Goal: Information Seeking & Learning: Learn about a topic

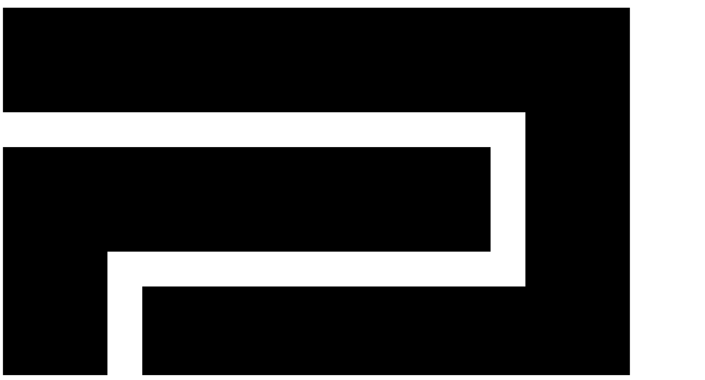
scroll to position [1087, 0]
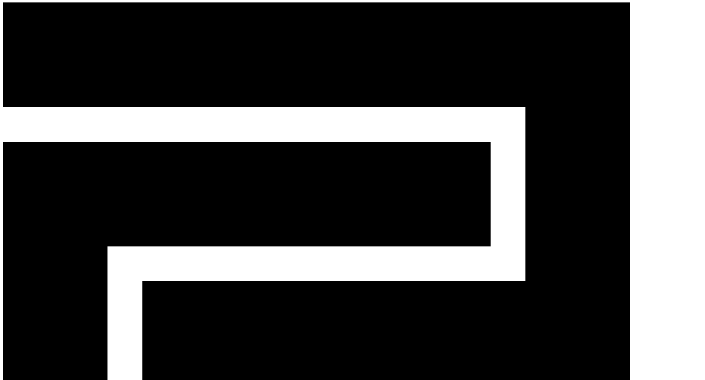
scroll to position [0, 0]
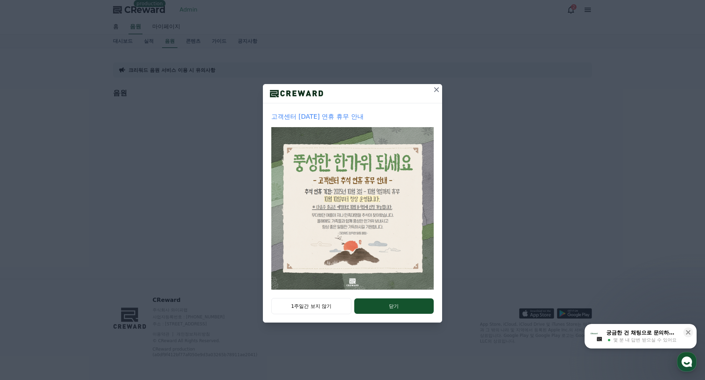
click at [437, 89] on icon at bounding box center [436, 89] width 5 height 5
click at [436, 89] on icon at bounding box center [436, 89] width 5 height 5
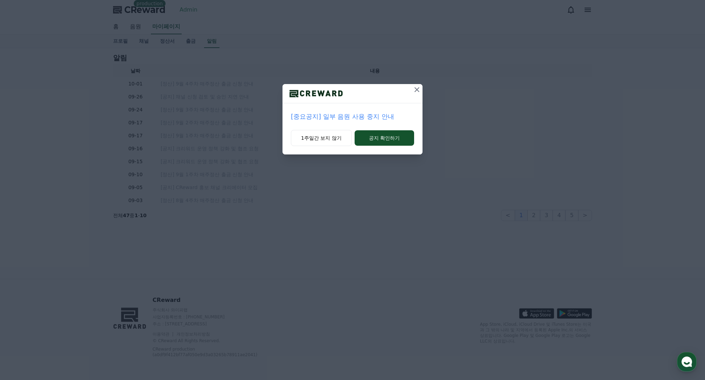
click at [418, 91] on icon at bounding box center [417, 89] width 8 height 8
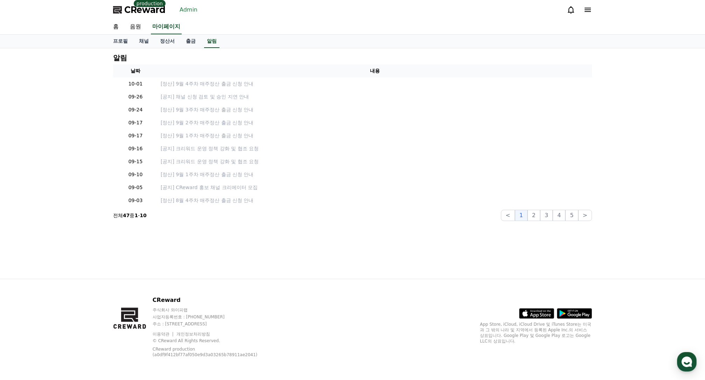
click at [134, 11] on span "CReward" at bounding box center [144, 9] width 41 height 11
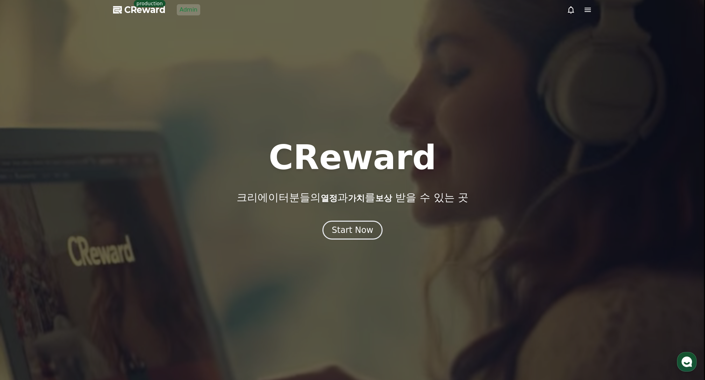
click at [420, 133] on div at bounding box center [352, 190] width 705 height 380
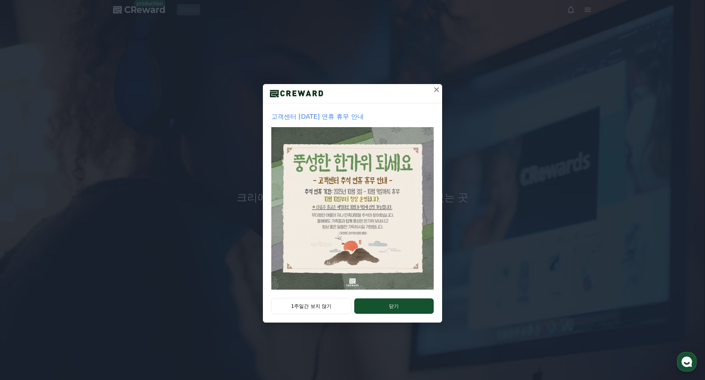
click at [438, 90] on icon at bounding box center [437, 89] width 8 height 8
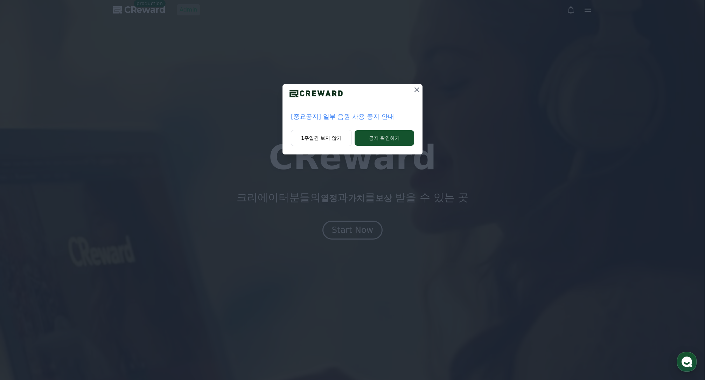
click at [365, 116] on p "[중요공지] 일부 음원 사용 중지 안내" at bounding box center [352, 117] width 123 height 10
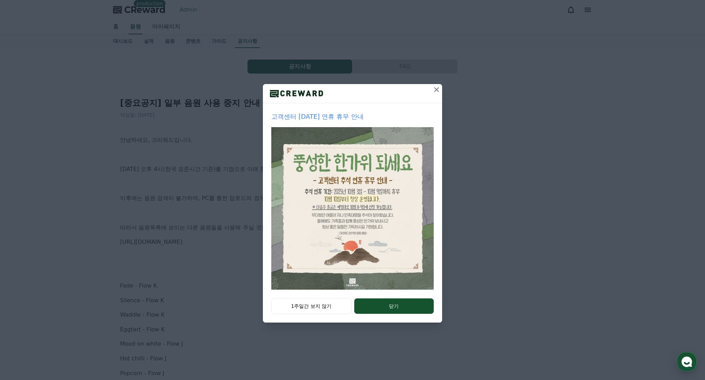
drag, startPoint x: 195, startPoint y: 66, endPoint x: 164, endPoint y: 30, distance: 47.1
click at [195, 64] on div "고객센터 추석 연휴 휴무 안내 1주일간 보지 않기 닫기" at bounding box center [352, 167] width 705 height 334
click at [438, 91] on icon at bounding box center [436, 89] width 5 height 5
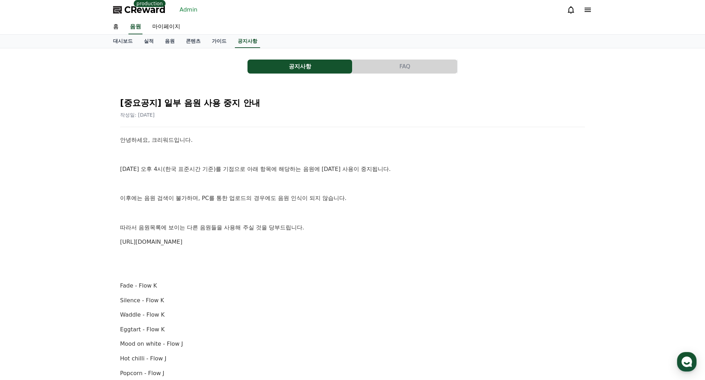
click at [141, 7] on div "CReward production" at bounding box center [139, 9] width 53 height 11
click at [143, 11] on span "CReward" at bounding box center [144, 9] width 41 height 11
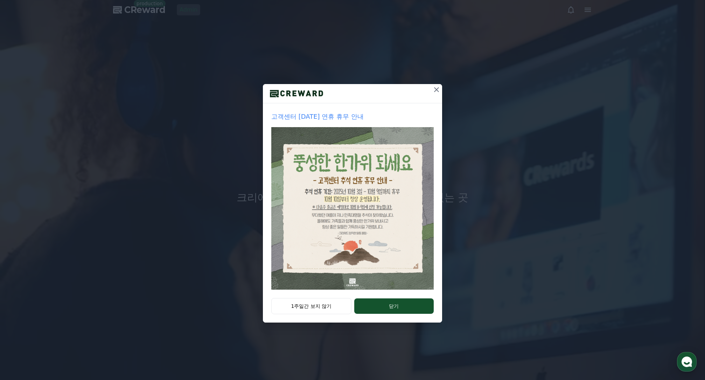
click at [436, 91] on icon at bounding box center [437, 89] width 8 height 8
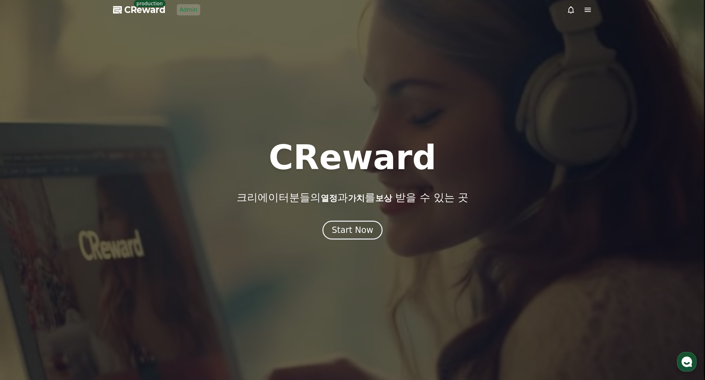
click at [571, 8] on icon at bounding box center [571, 10] width 8 height 8
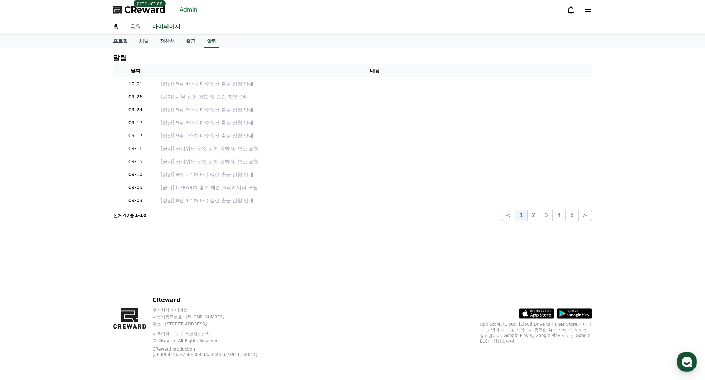
click at [156, 8] on span "CReward" at bounding box center [144, 9] width 41 height 11
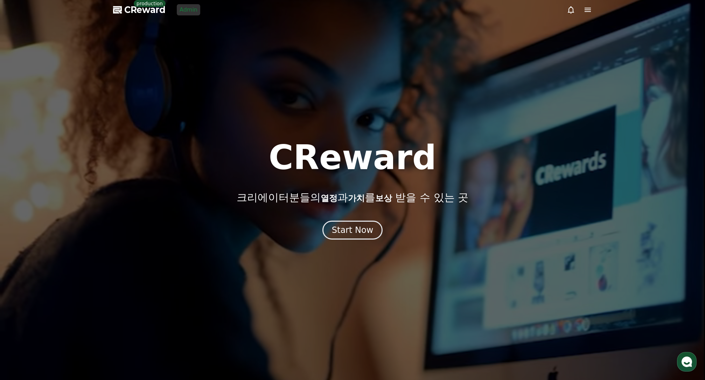
click at [193, 14] on link "Admin" at bounding box center [188, 9] width 23 height 11
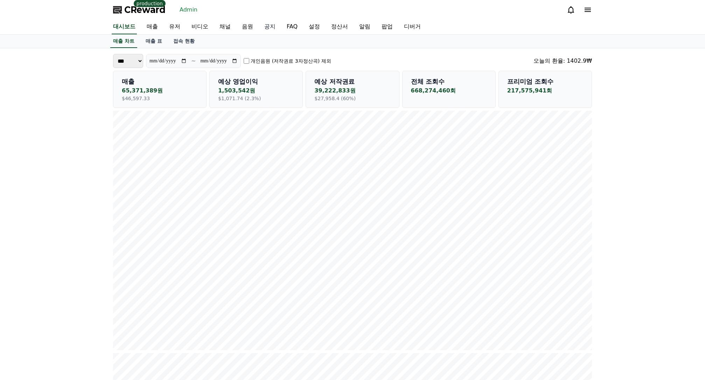
click at [274, 27] on link "공지" at bounding box center [270, 27] width 22 height 15
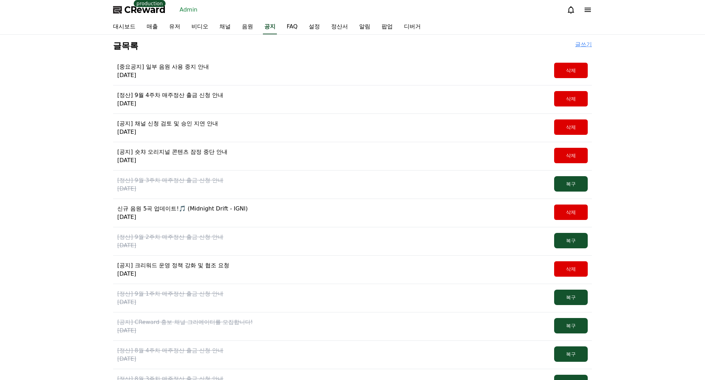
click at [176, 66] on p "[중요공지] 일부 음원 사용 중지 안내" at bounding box center [163, 67] width 92 height 8
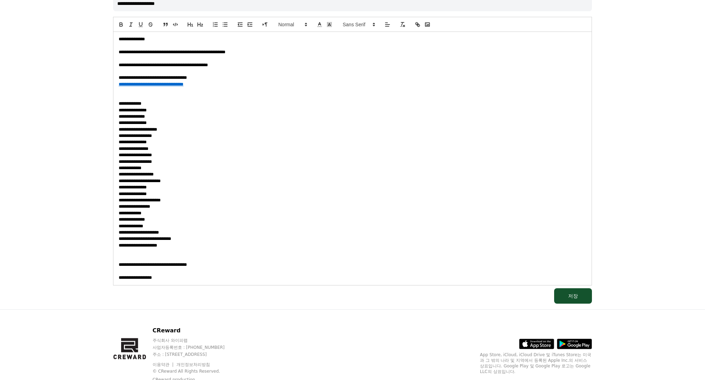
scroll to position [671, 0]
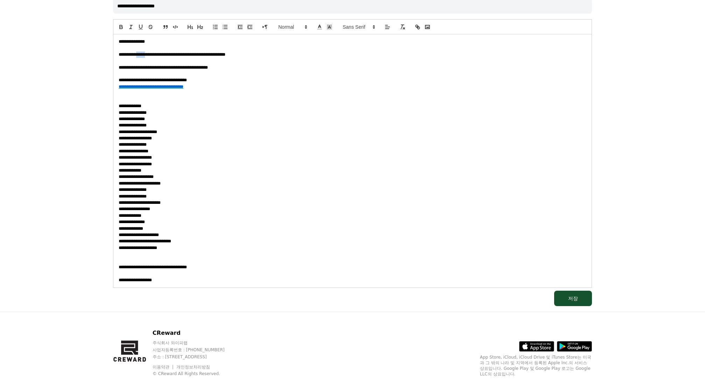
drag, startPoint x: 147, startPoint y: 55, endPoint x: 162, endPoint y: 57, distance: 14.4
click at [162, 57] on p "**********" at bounding box center [353, 54] width 468 height 6
click at [170, 56] on p "**********" at bounding box center [353, 54] width 468 height 6
click at [188, 57] on p "**********" at bounding box center [353, 54] width 468 height 6
click at [194, 56] on p "**********" at bounding box center [353, 54] width 468 height 6
